Goal: Find specific page/section: Find specific page/section

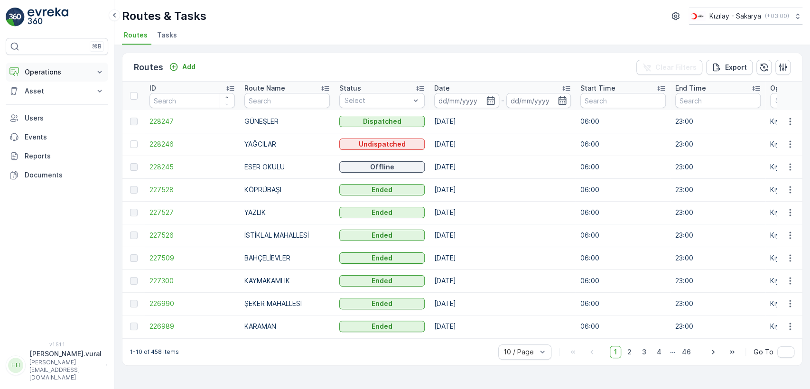
click at [69, 75] on p "Operations" at bounding box center [57, 71] width 65 height 9
click at [63, 119] on p "Routes & Tasks" at bounding box center [48, 114] width 49 height 9
click at [61, 121] on link "Cockpit" at bounding box center [64, 127] width 88 height 13
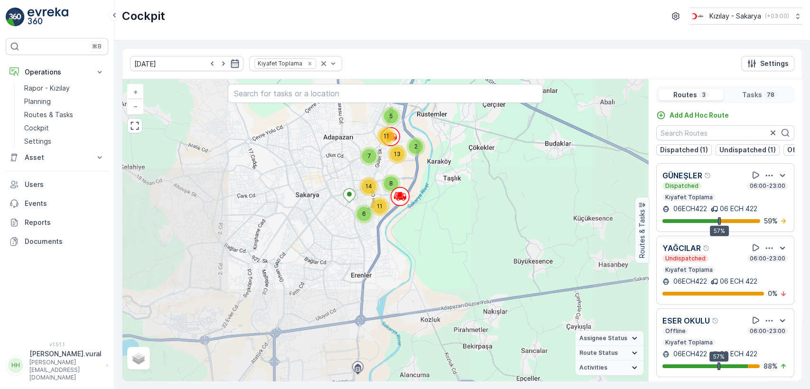
drag, startPoint x: 318, startPoint y: 157, endPoint x: 305, endPoint y: 239, distance: 83.1
click at [305, 239] on div "2 5 11 6 7 13 14 11 8 + − Satellite Roadmap Terrain Hybrid Leaflet Assignee Sta…" at bounding box center [385, 230] width 526 height 302
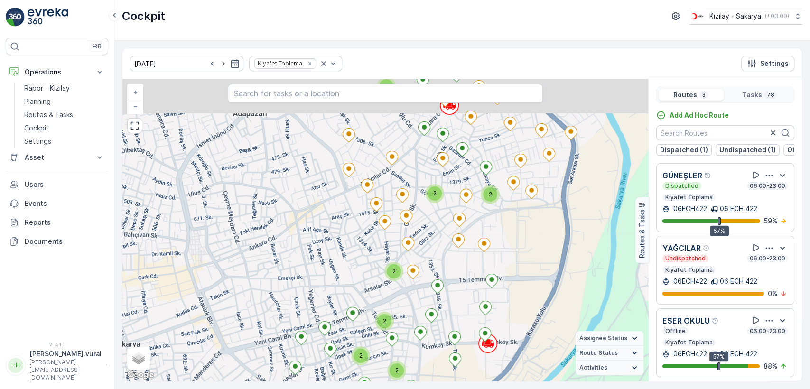
drag, startPoint x: 304, startPoint y: 263, endPoint x: 296, endPoint y: 278, distance: 16.5
click at [296, 278] on div "2 2 2 2 2 2 2 2 2 + − Satellite Roadmap Terrain Hybrid Leaflet Keyboard shortcu…" at bounding box center [385, 230] width 526 height 302
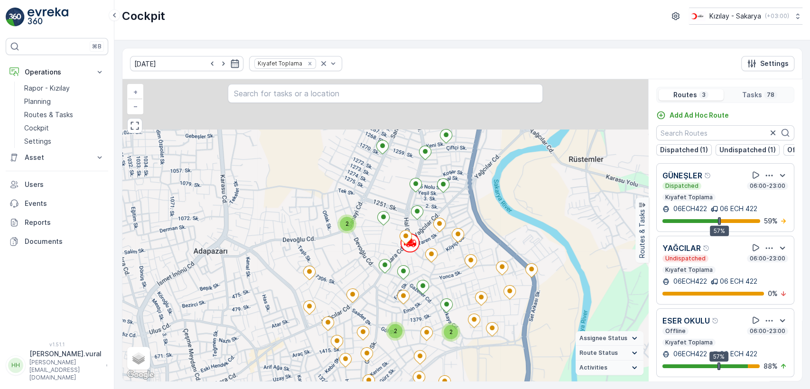
drag, startPoint x: 305, startPoint y: 231, endPoint x: 297, endPoint y: 266, distance: 35.9
click at [297, 266] on div "2 3 3 4 3 4 4 2 2 2 4 5 5 3 6 3 8 3 3 2 2 2 2 2 2 2 2 2 + − Satellite Roadmap T…" at bounding box center [385, 230] width 526 height 302
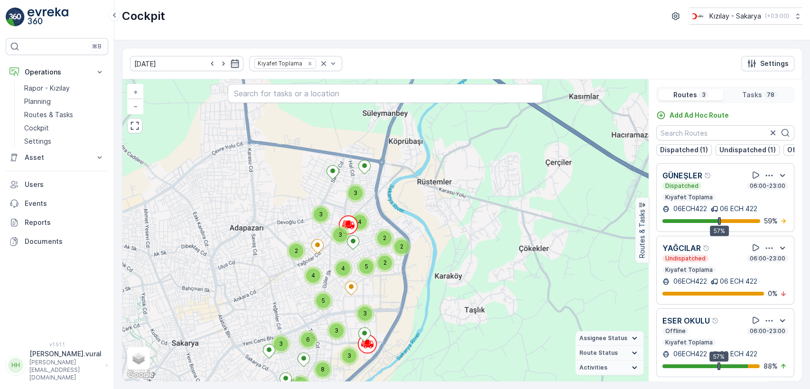
drag, startPoint x: 283, startPoint y: 268, endPoint x: 283, endPoint y: 211, distance: 56.9
click at [283, 212] on div "2 3 3 4 3 4 4 2 2 2 4 5 5 3 6 3 8 3 3 + − Satellite Roadmap Terrain Hybrid Leaf…" at bounding box center [385, 230] width 526 height 302
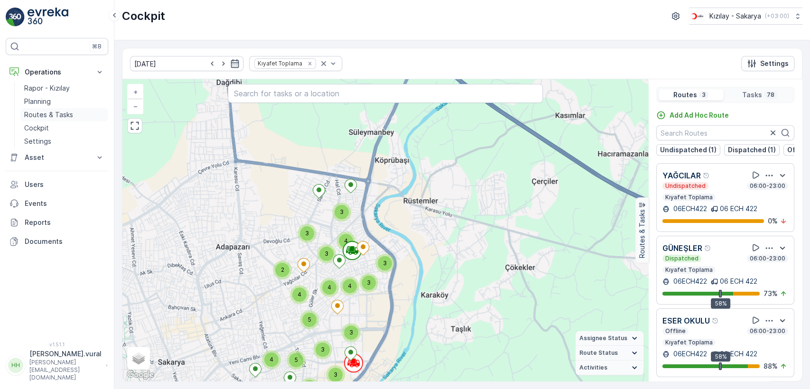
click at [70, 111] on p "Routes & Tasks" at bounding box center [48, 114] width 49 height 9
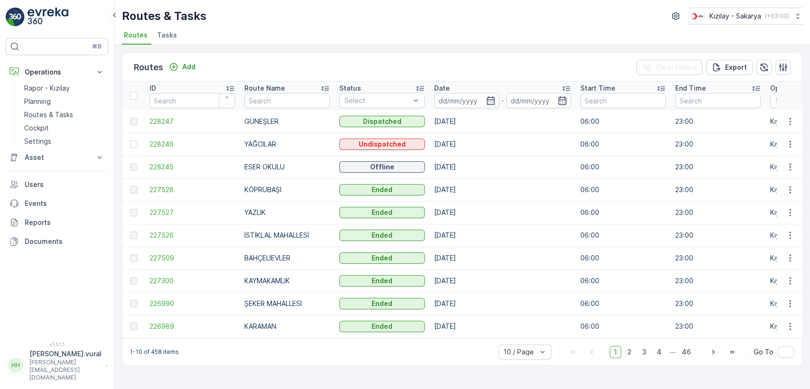
click at [498, 153] on td "[DATE]" at bounding box center [502, 144] width 146 height 23
click at [644, 356] on span "3" at bounding box center [644, 352] width 13 height 12
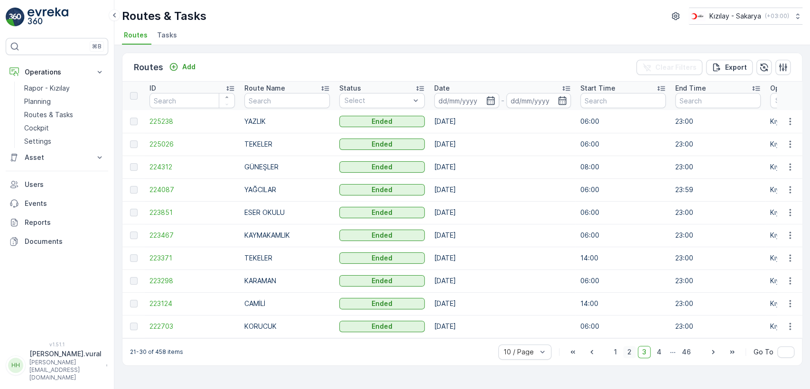
click at [636, 358] on span "2" at bounding box center [629, 352] width 13 height 12
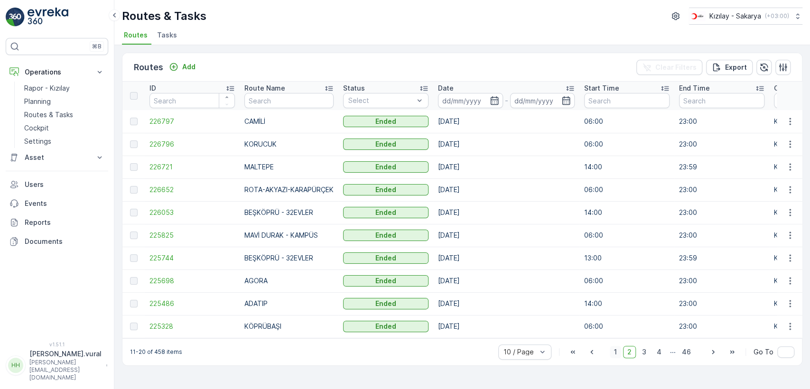
click at [621, 358] on span "1" at bounding box center [615, 352] width 11 height 12
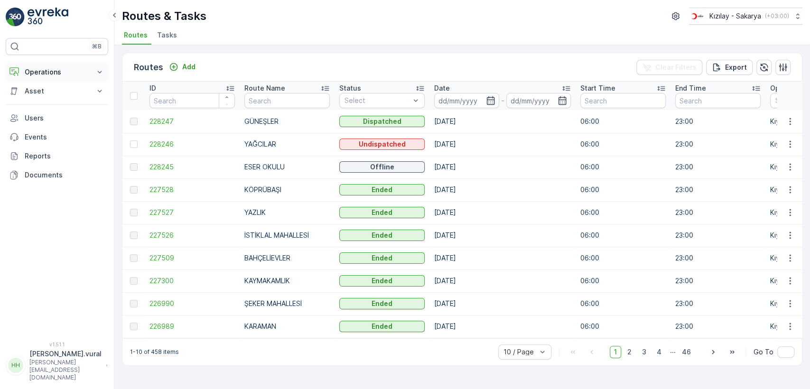
click at [67, 73] on p "Operations" at bounding box center [57, 71] width 65 height 9
click at [71, 125] on link "Cockpit" at bounding box center [64, 127] width 88 height 13
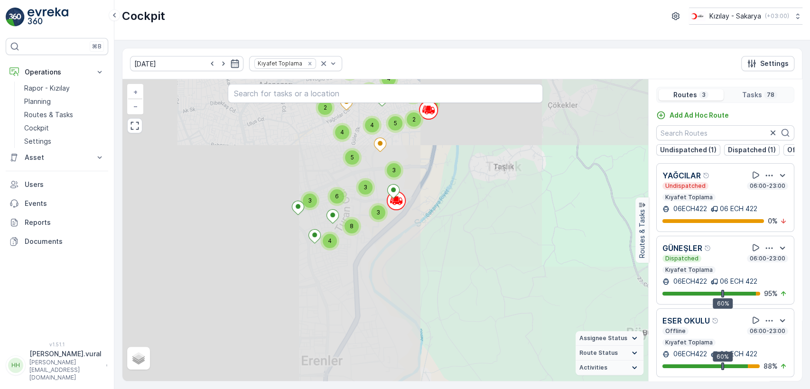
drag, startPoint x: 426, startPoint y: 141, endPoint x: 426, endPoint y: 199, distance: 57.4
click at [426, 199] on div "2 3 3 4 3 4 4 2 2 2 4 5 5 3 6 3 8 3 3 + − Satellite Roadmap Terrain Hybrid Leaf…" at bounding box center [385, 230] width 526 height 302
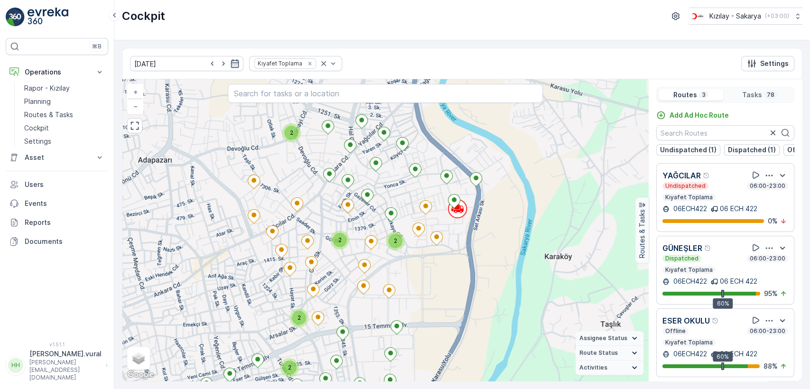
drag, startPoint x: 423, startPoint y: 251, endPoint x: 442, endPoint y: 273, distance: 29.0
click at [442, 273] on div "2 2 2 2 2 2 2 2 2 + − Satellite Roadmap Terrain Hybrid Leaflet Keyboard shortcu…" at bounding box center [385, 230] width 526 height 302
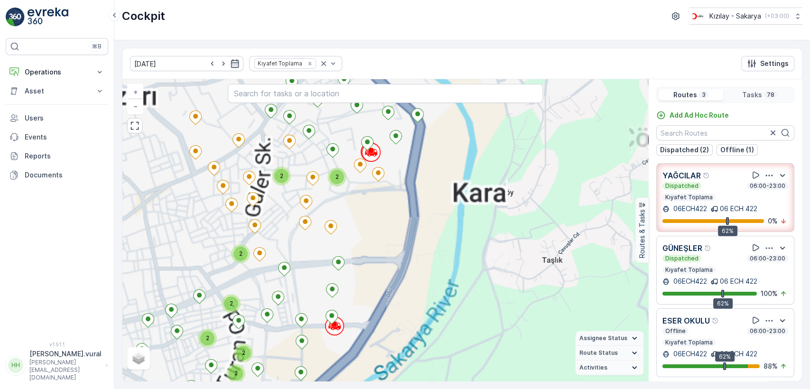
click at [368, 230] on div "2 2 2 2 2 2 2 2 2 + − Satellite Roadmap Terrain Hybrid Leaflet Assignee Status …" at bounding box center [385, 230] width 526 height 302
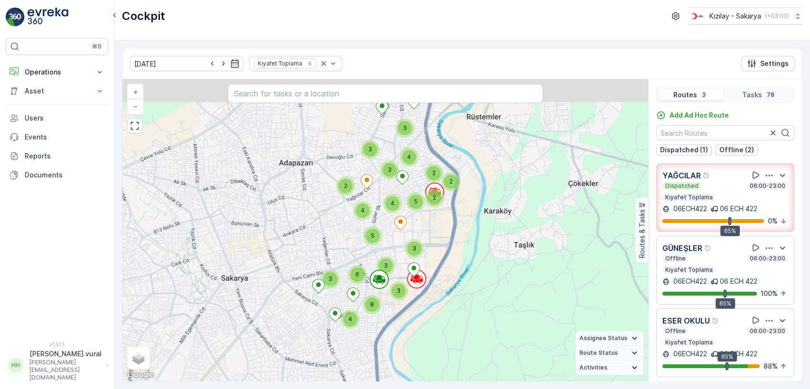
drag, startPoint x: 445, startPoint y: 160, endPoint x: 444, endPoint y: 236, distance: 75.9
click at [444, 236] on div "2 3 3 4 3 4 4 2 2 2 4 5 5 3 6 3 8 3 3 + − Satellite Roadmap Terrain Hybrid Leaf…" at bounding box center [385, 230] width 526 height 302
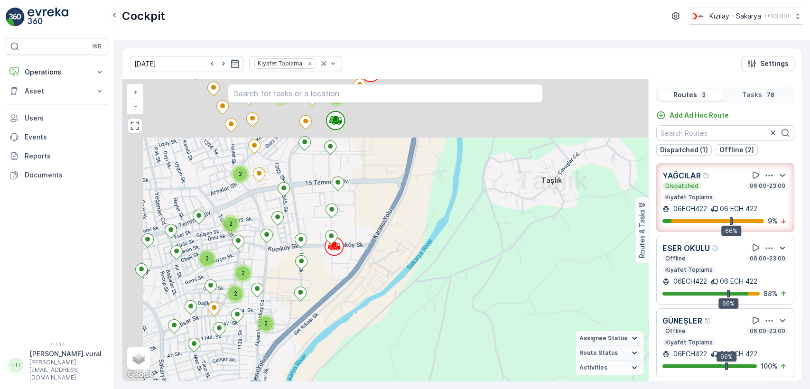
click at [366, 233] on div "2 2 2 2 2 2 2 2 2 + − Satellite Roadmap Terrain Hybrid Leaflet Keyboard shortcu…" at bounding box center [385, 230] width 526 height 302
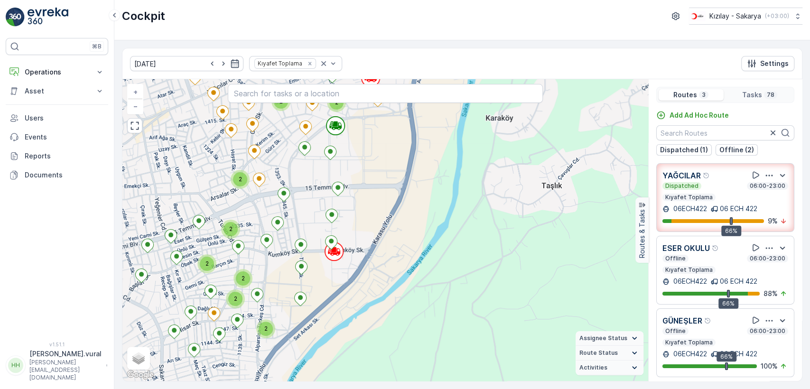
drag, startPoint x: 359, startPoint y: 176, endPoint x: 389, endPoint y: 232, distance: 63.9
click at [389, 232] on div "2 2 2 2 2 2 2 2 2 + − Satellite Roadmap Terrain Hybrid Leaflet Keyboard shortcu…" at bounding box center [385, 230] width 526 height 302
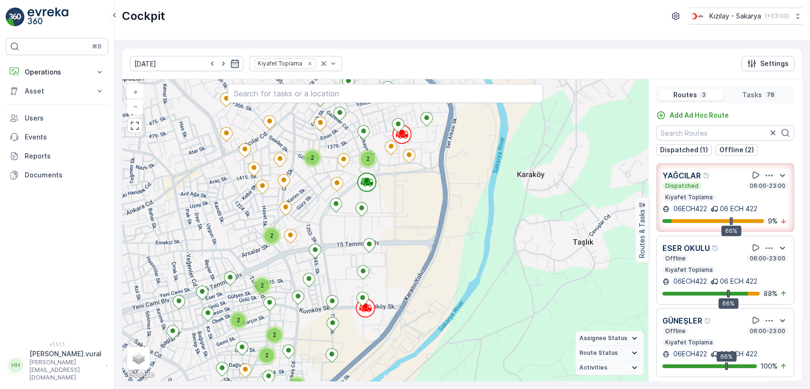
click at [420, 220] on div "2 2 2 2 2 2 2 2 2 + − Satellite Roadmap Terrain Hybrid Leaflet Keyboard shortcu…" at bounding box center [385, 230] width 526 height 302
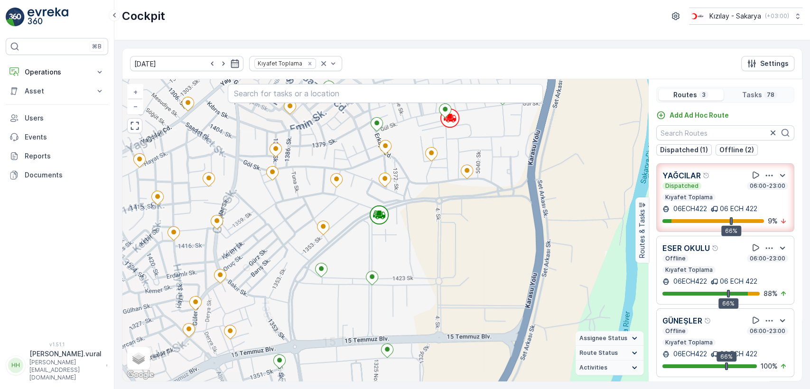
drag, startPoint x: 393, startPoint y: 206, endPoint x: 425, endPoint y: 240, distance: 46.7
click at [425, 240] on div "+ − Satellite Roadmap Terrain Hybrid Leaflet Keyboard shortcuts Map Data Map da…" at bounding box center [385, 230] width 526 height 302
